Goal: Navigation & Orientation: Find specific page/section

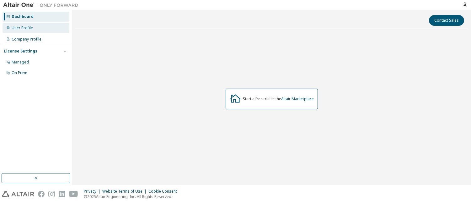
click at [21, 23] on div "User Profile" at bounding box center [36, 28] width 67 height 10
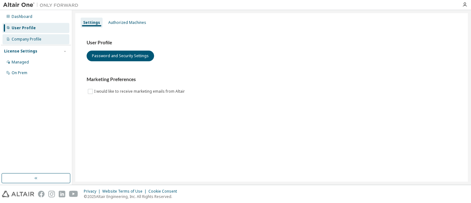
click at [23, 38] on div "Company Profile" at bounding box center [27, 39] width 30 height 5
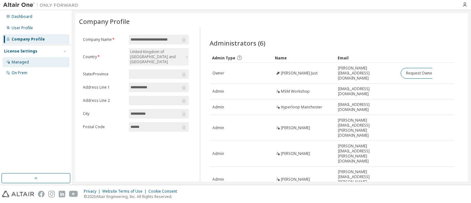
click at [24, 63] on div "Managed" at bounding box center [20, 62] width 17 height 5
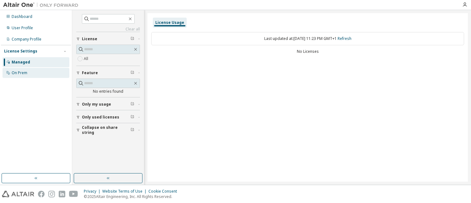
click at [26, 73] on div "On Prem" at bounding box center [20, 72] width 16 height 5
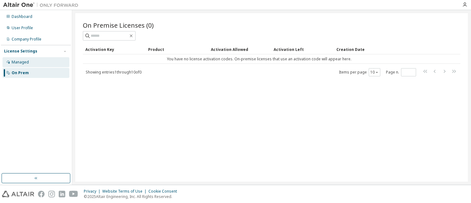
click at [27, 64] on div "Managed" at bounding box center [20, 62] width 17 height 5
